Goal: Register for event/course

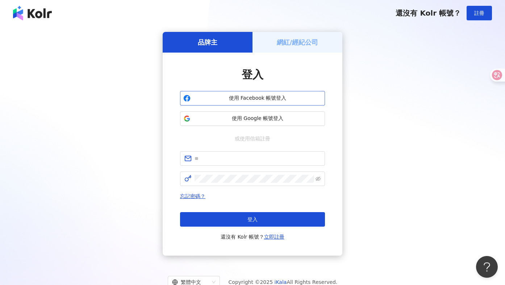
click at [239, 99] on span "使用 Facebook 帳號登入" at bounding box center [257, 97] width 128 height 7
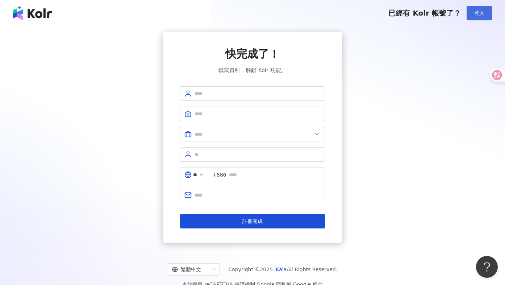
click at [472, 14] on button "登入" at bounding box center [478, 13] width 25 height 14
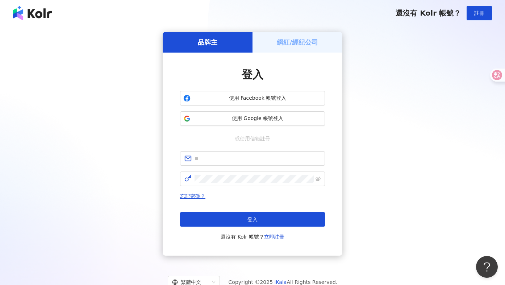
click at [318, 44] on div "網紅/經紀公司" at bounding box center [297, 42] width 90 height 21
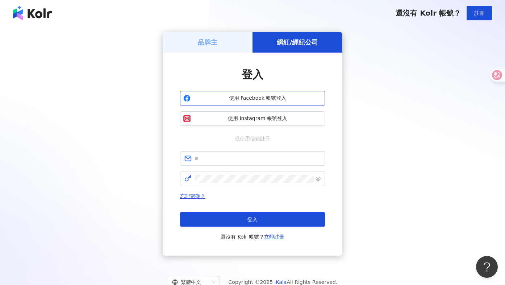
click at [254, 100] on span "使用 Facebook 帳號登入" at bounding box center [257, 97] width 128 height 7
click at [282, 96] on span "使用 Facebook 帳號登入" at bounding box center [257, 97] width 128 height 7
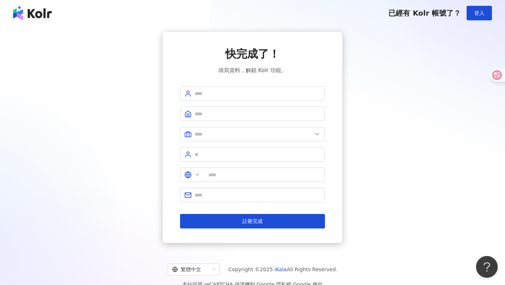
type input "**"
click at [248, 89] on input "text" at bounding box center [257, 93] width 126 height 8
click at [248, 89] on span at bounding box center [252, 93] width 145 height 14
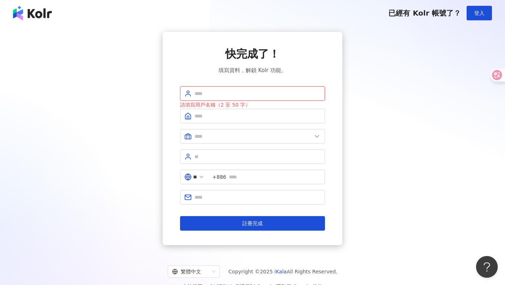
click at [248, 96] on input "text" at bounding box center [257, 93] width 126 height 8
click at [201, 89] on span at bounding box center [252, 93] width 145 height 14
click at [420, 13] on span "已經有 Kolr 帳號了？" at bounding box center [424, 13] width 72 height 9
click at [479, 16] on span "登入" at bounding box center [479, 13] width 10 height 6
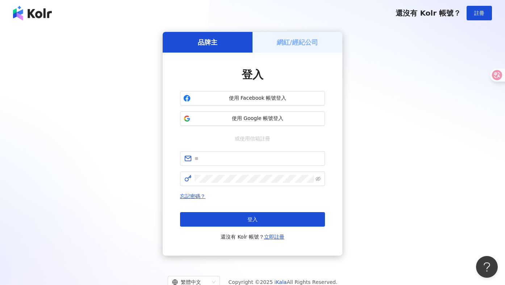
click at [298, 49] on div "網紅/經紀公司" at bounding box center [297, 42] width 90 height 21
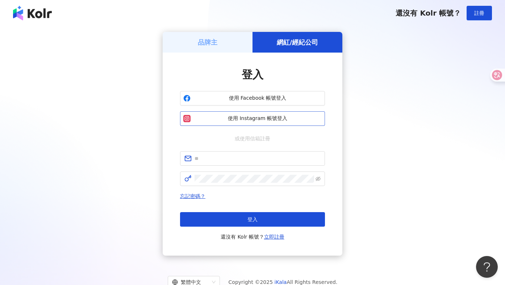
click at [259, 114] on button "使用 Instagram 帳號登入" at bounding box center [252, 118] width 145 height 14
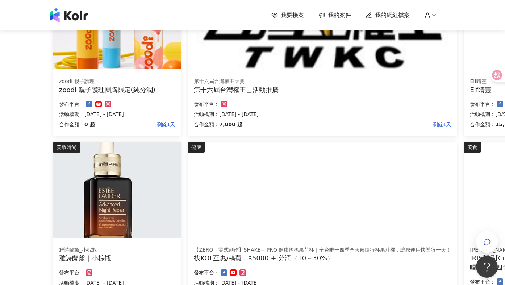
scroll to position [244, 0]
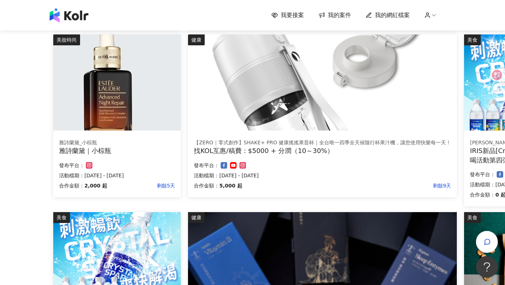
click at [155, 179] on p "活動檔期：[DATE] - [DATE]" at bounding box center [117, 175] width 116 height 9
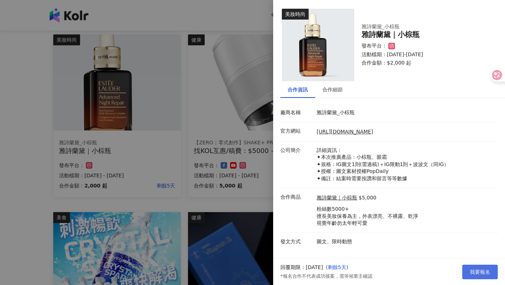
click at [469, 271] on button "我要報名" at bounding box center [479, 271] width 35 height 14
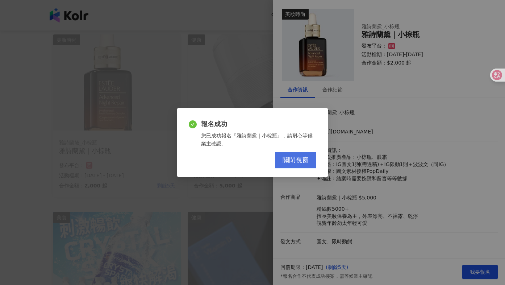
click at [280, 160] on button "關閉視窗" at bounding box center [295, 160] width 41 height 16
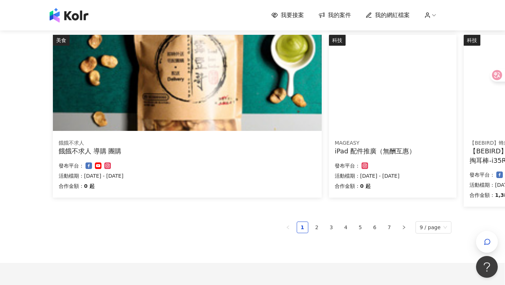
scroll to position [421, 0]
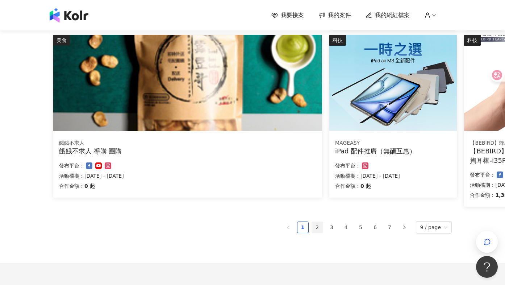
click at [314, 223] on link "2" at bounding box center [317, 227] width 11 height 11
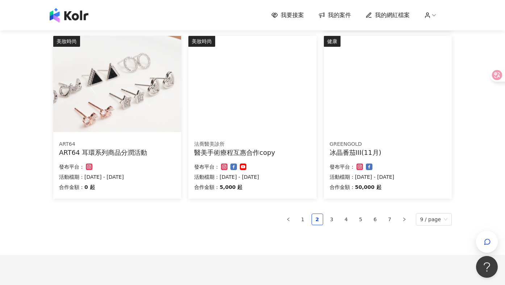
scroll to position [480, 0]
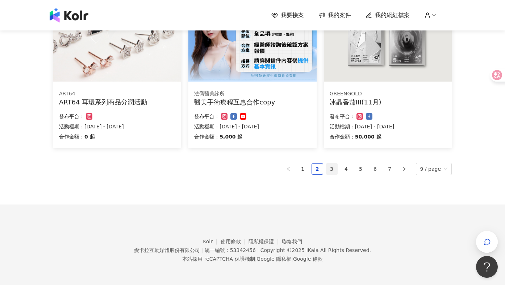
click at [333, 167] on link "3" at bounding box center [331, 168] width 11 height 11
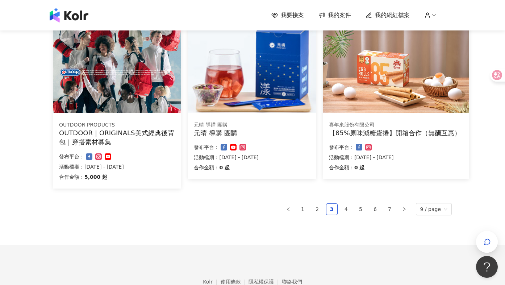
scroll to position [432, 0]
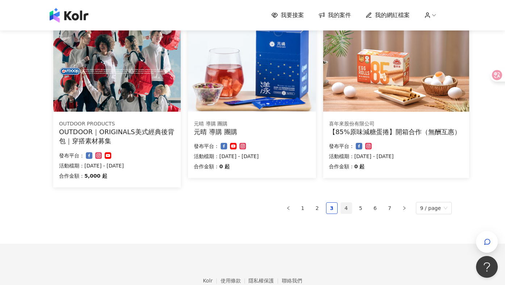
click at [345, 209] on link "4" at bounding box center [346, 207] width 11 height 11
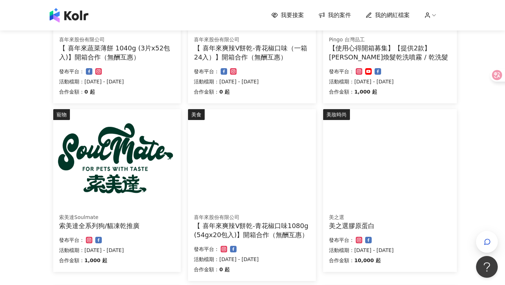
scroll to position [178, 0]
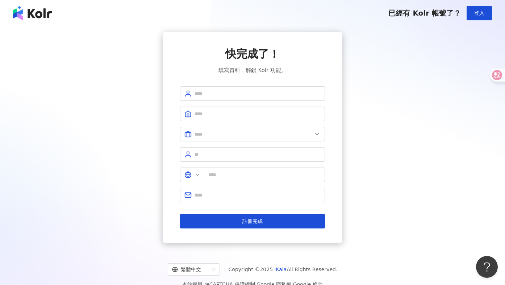
type input "**"
